Goal: Task Accomplishment & Management: Use online tool/utility

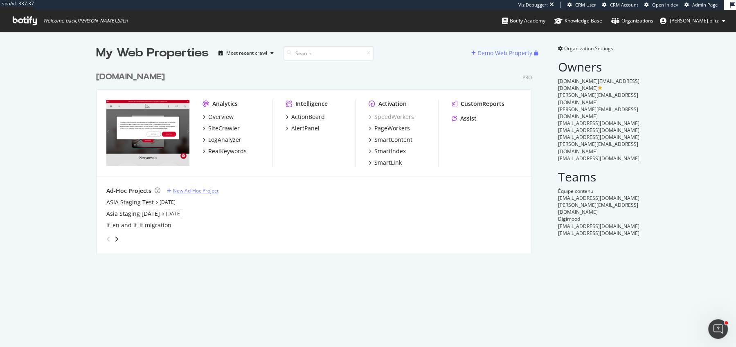
click at [177, 191] on div "New Ad-Hoc Project" at bounding box center [195, 190] width 45 height 7
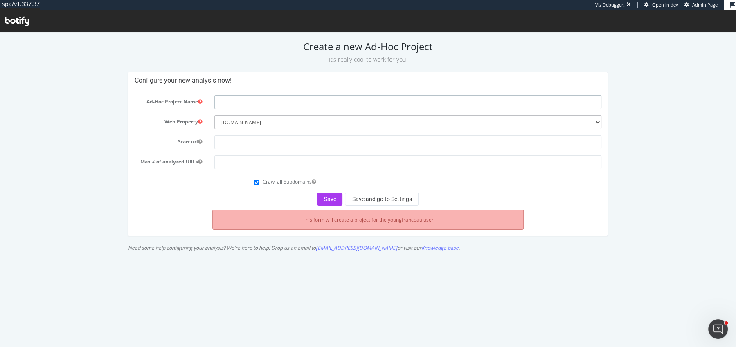
click at [234, 103] on input "text" at bounding box center [407, 102] width 387 height 14
type input "Harper"
click at [282, 126] on select "--------- www.christianlouboutin.com" at bounding box center [407, 122] width 387 height 14
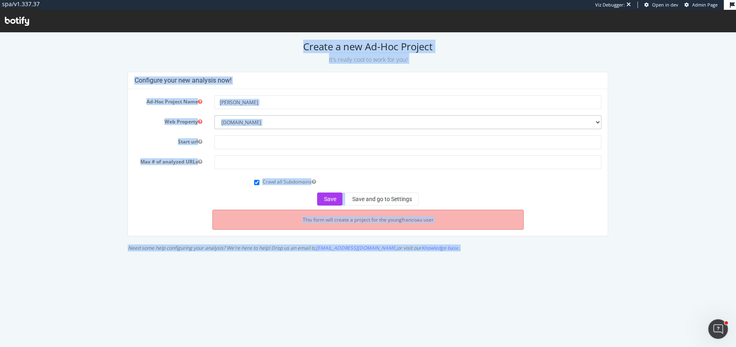
click at [312, 117] on select "--------- www.christianlouboutin.com" at bounding box center [407, 122] width 387 height 14
click at [261, 144] on input "text" at bounding box center [407, 142] width 387 height 14
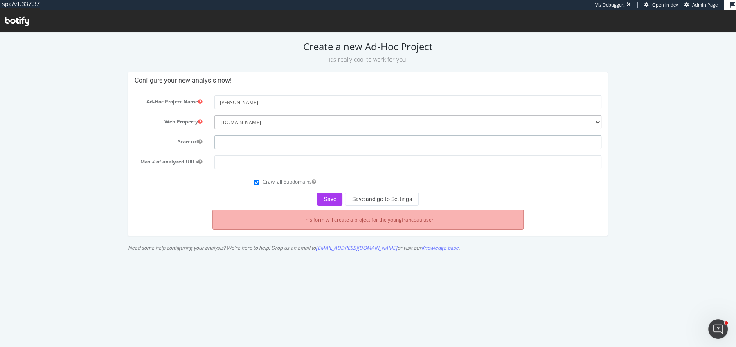
paste input "[URL][DOMAIN_NAME]"
type input "[URL][DOMAIN_NAME]"
click at [257, 161] on input "number" at bounding box center [407, 162] width 387 height 14
type input "10000"
click at [335, 196] on button "Save" at bounding box center [329, 199] width 25 height 13
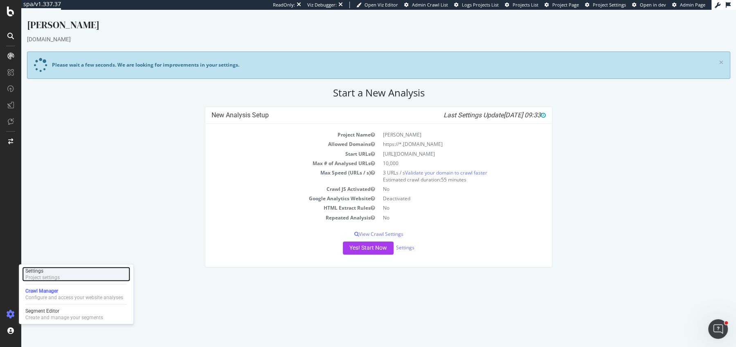
click at [45, 274] on div "Project settings" at bounding box center [42, 277] width 34 height 7
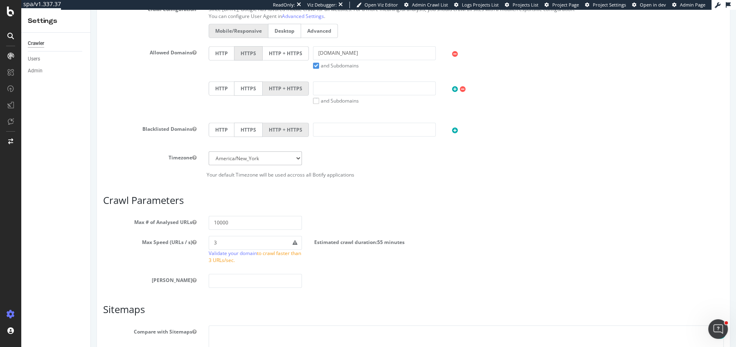
scroll to position [439, 0]
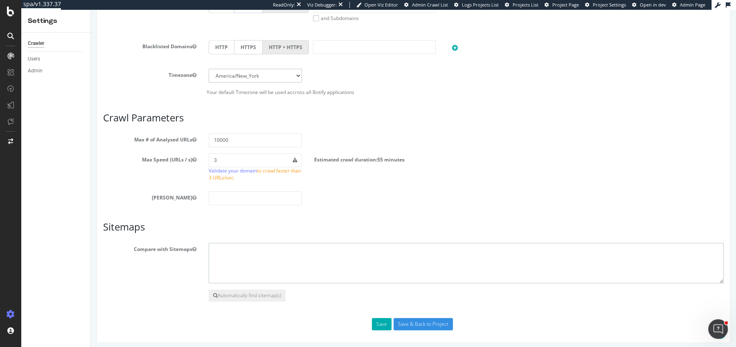
click at [295, 256] on textarea at bounding box center [466, 263] width 515 height 41
paste textarea "https://harpercollective.co.uk/sitemap.xml"
type textarea "https://harpercollective.co.uk/sitemap.xml"
click at [387, 321] on button "Save" at bounding box center [382, 324] width 20 height 12
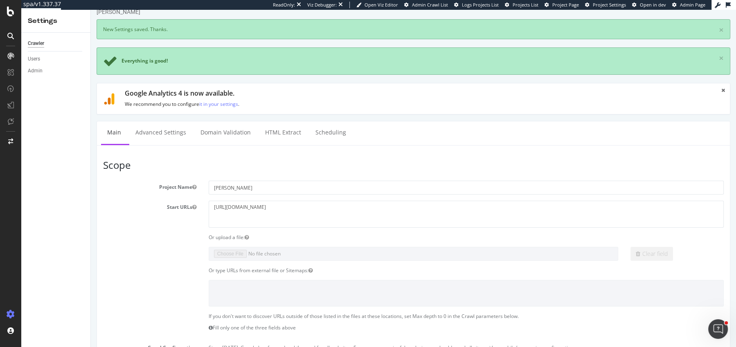
scroll to position [13, 0]
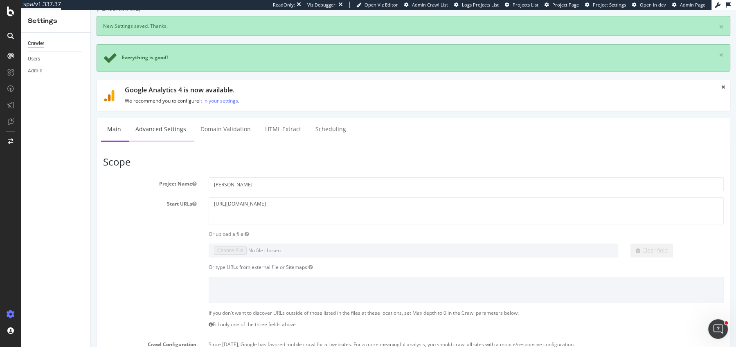
click at [160, 134] on link "Advanced Settings" at bounding box center [160, 129] width 63 height 22
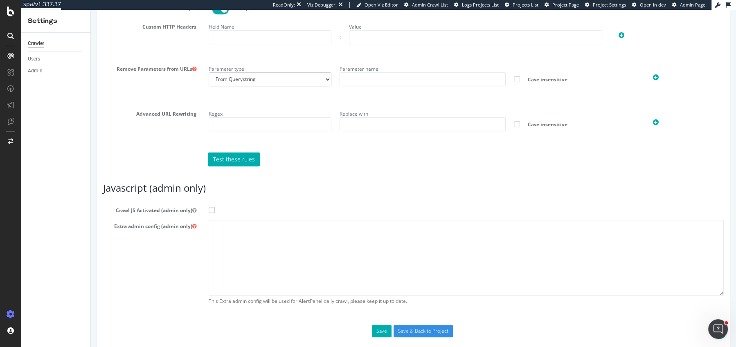
scroll to position [575, 0]
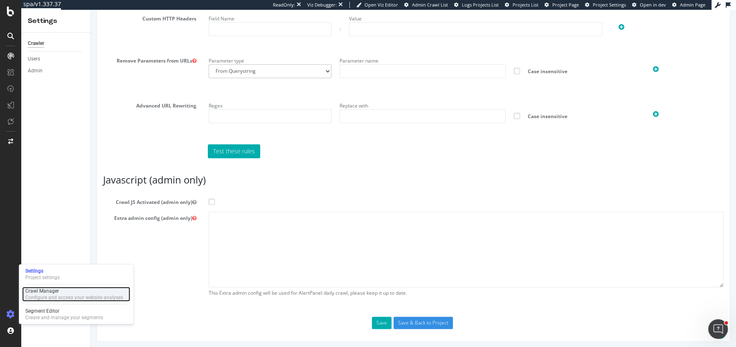
click at [46, 294] on div "Crawl Manager" at bounding box center [74, 291] width 98 height 7
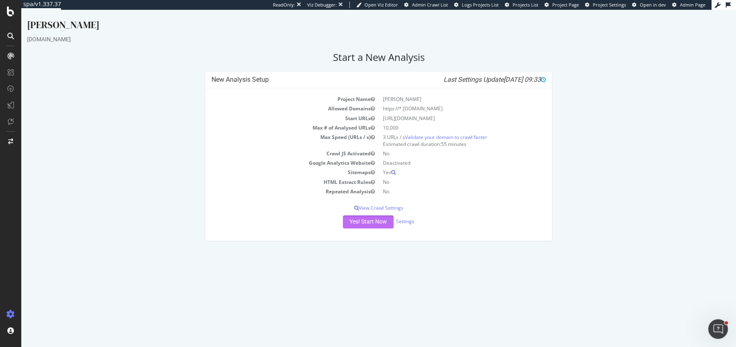
click at [352, 223] on button "Yes! Start Now" at bounding box center [368, 221] width 51 height 13
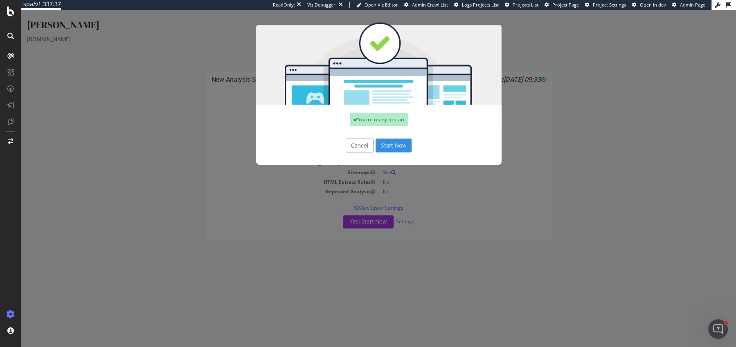
click at [392, 146] on button "Start Now" at bounding box center [393, 146] width 36 height 14
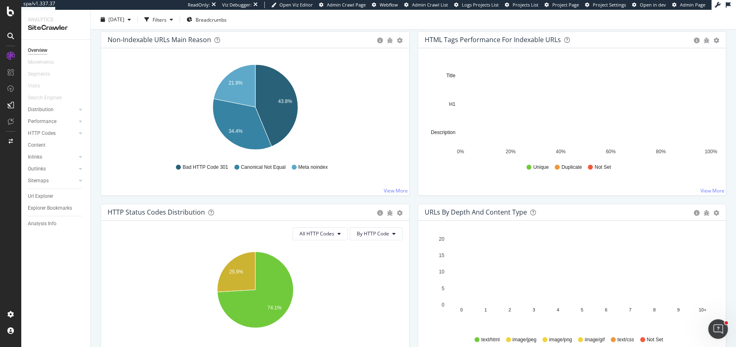
scroll to position [303, 0]
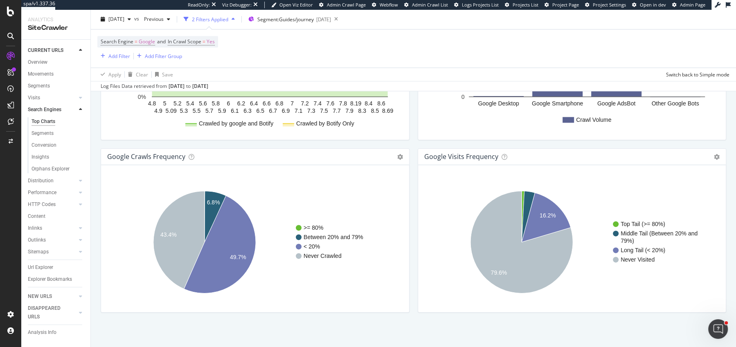
scroll to position [363, 0]
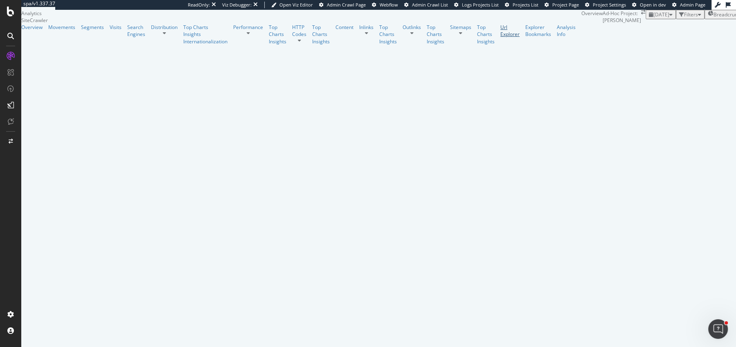
click at [500, 38] on div "Url Explorer" at bounding box center [509, 31] width 19 height 14
drag, startPoint x: 198, startPoint y: 259, endPoint x: 127, endPoint y: 260, distance: 71.2
copy link "[URL][DOMAIN_NAME]"
click at [41, 31] on div "Overview" at bounding box center [31, 27] width 21 height 7
